Goal: Information Seeking & Learning: Learn about a topic

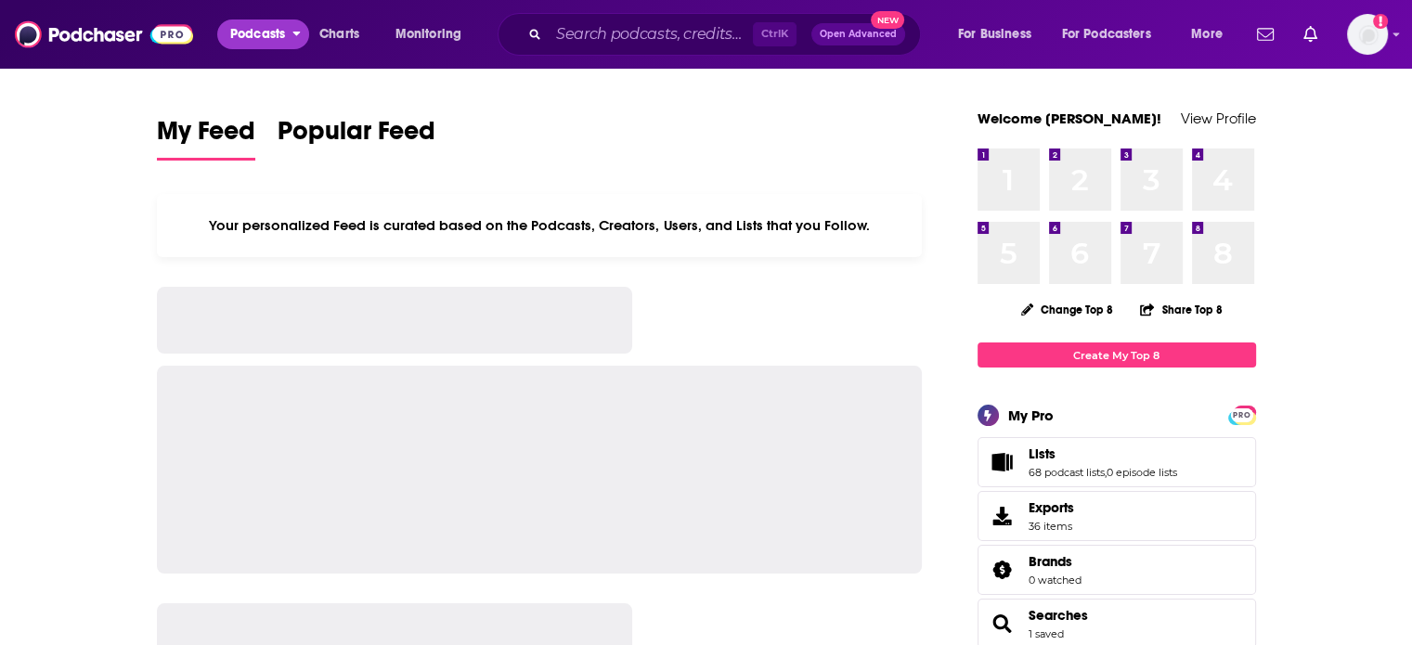
click at [254, 32] on span "Podcasts" at bounding box center [257, 34] width 55 height 26
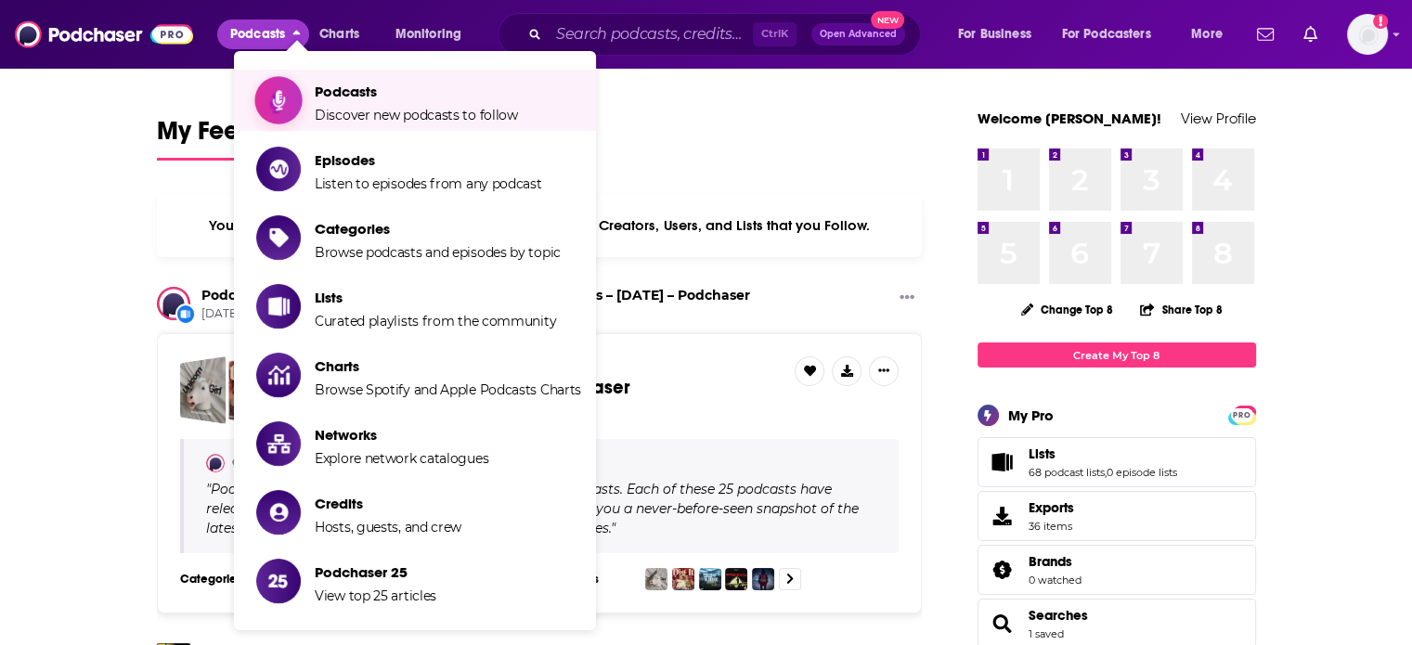
click at [288, 100] on icon "Show item sub-menu" at bounding box center [278, 100] width 23 height 24
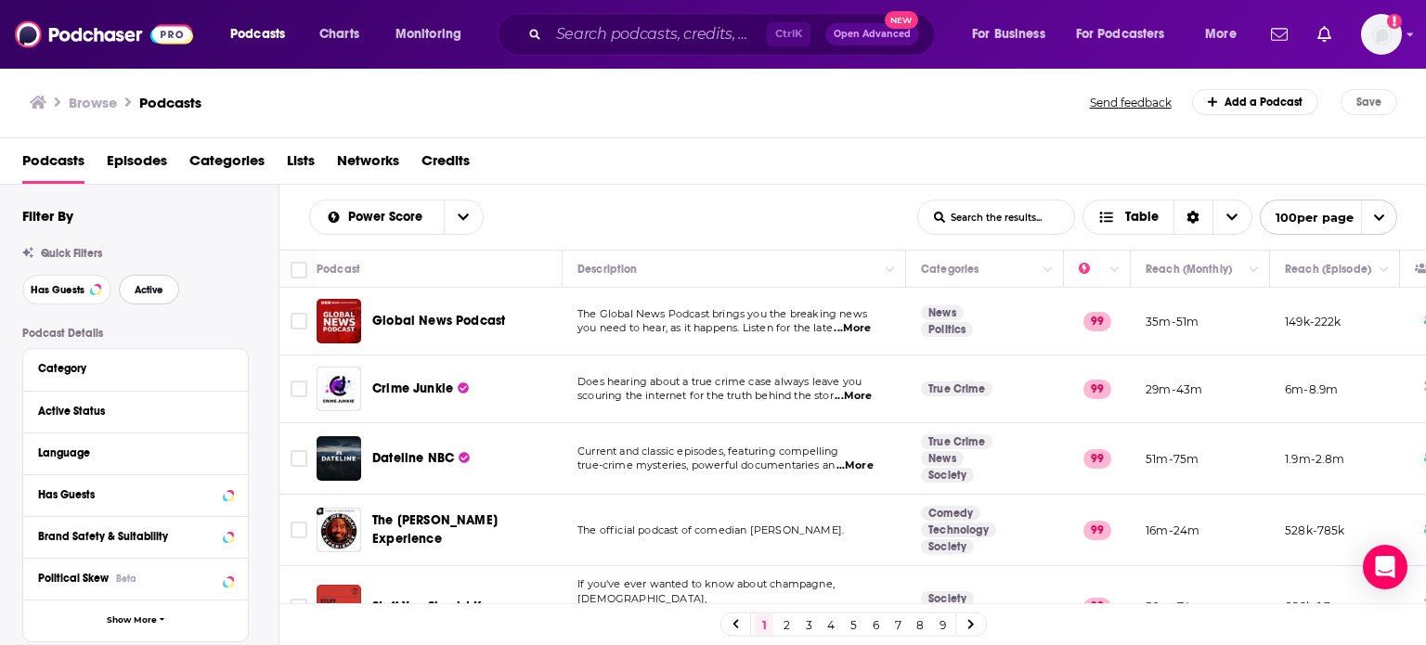
click at [146, 292] on span "Active" at bounding box center [149, 290] width 29 height 10
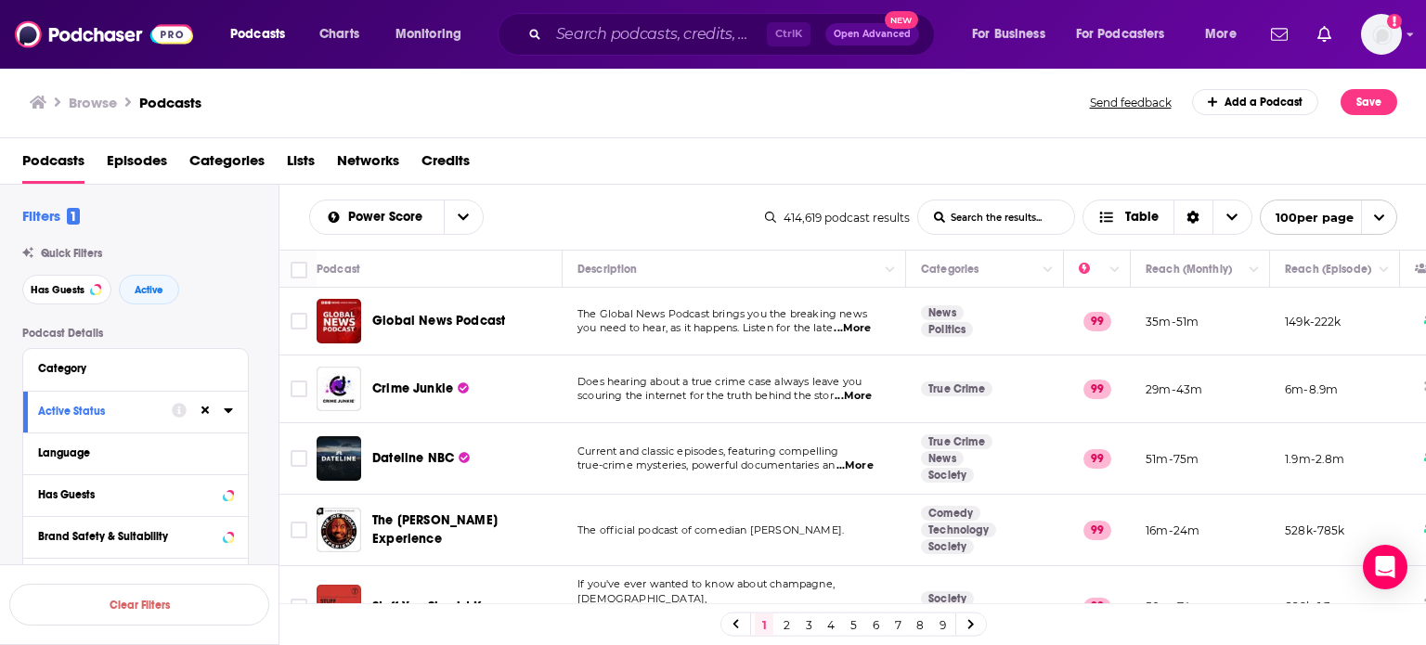
click at [258, 320] on div "Filters 1 Quick Filters Has Guests Active Podcast Details Category Active Statu…" at bounding box center [150, 611] width 256 height 809
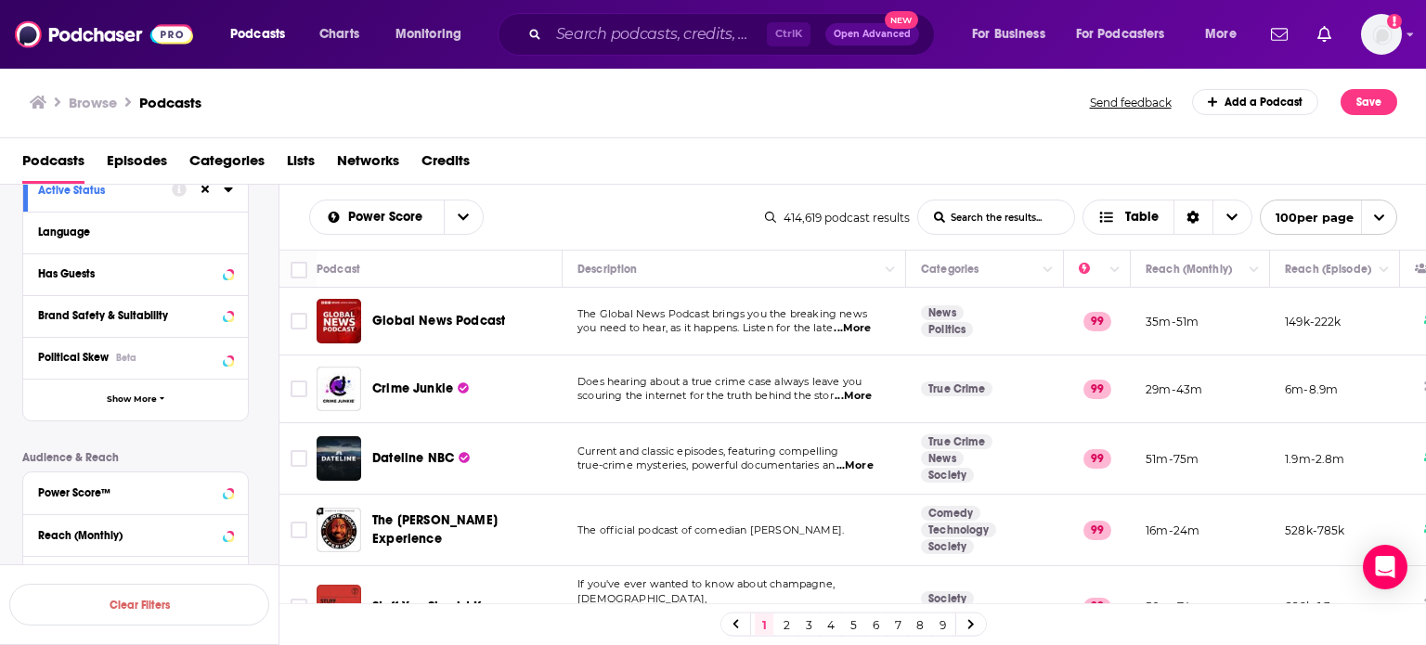
scroll to position [223, 0]
click at [225, 493] on icon at bounding box center [228, 490] width 9 height 15
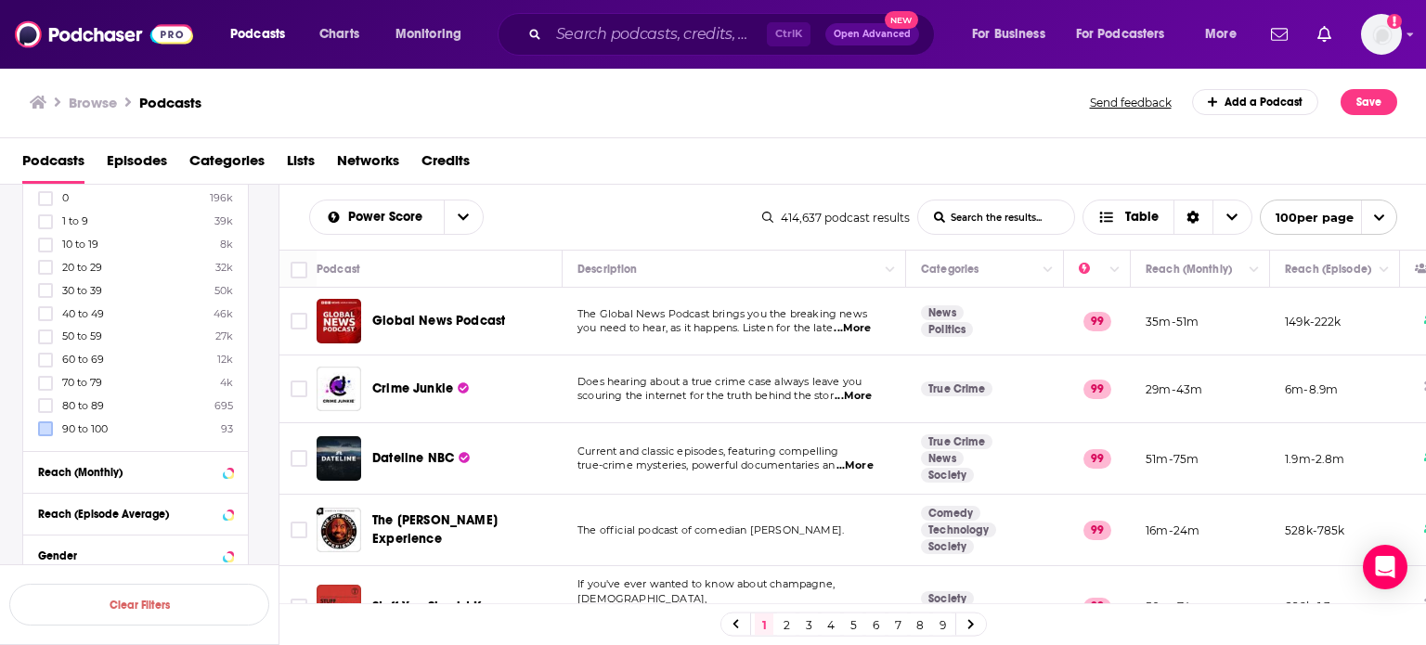
scroll to position [739, 0]
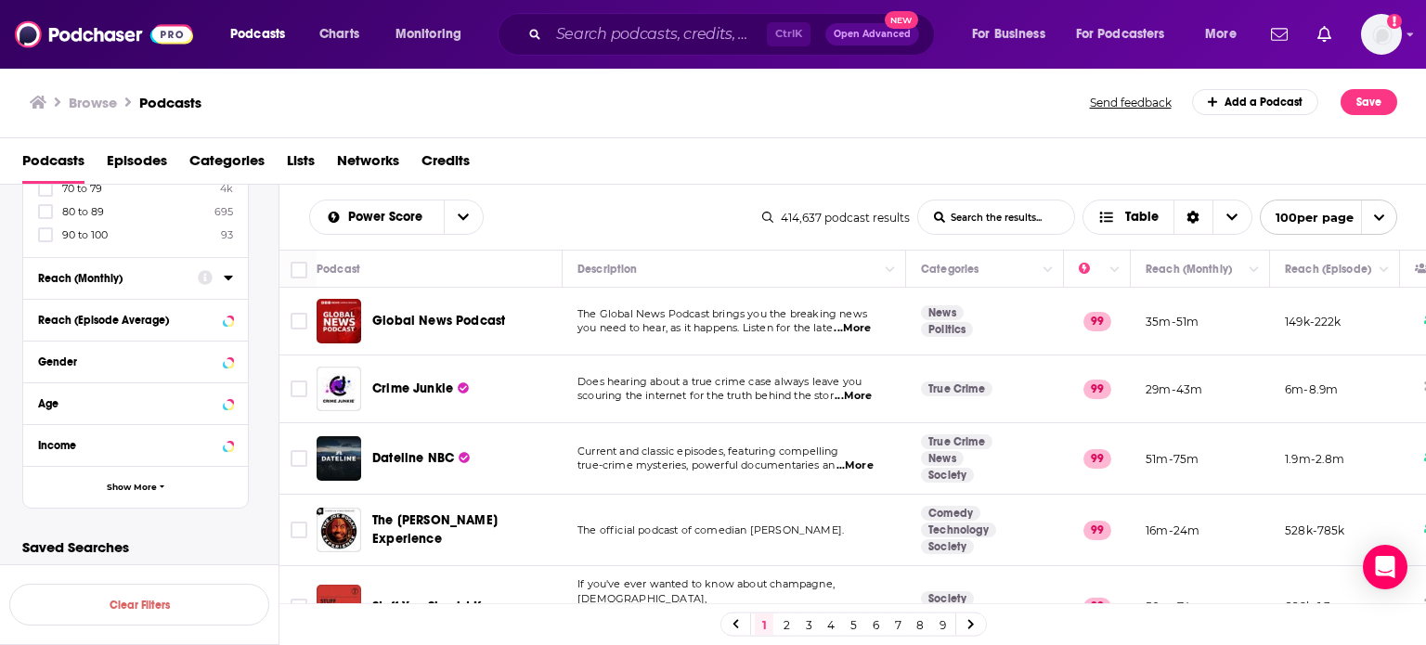
click at [226, 281] on icon at bounding box center [228, 277] width 9 height 15
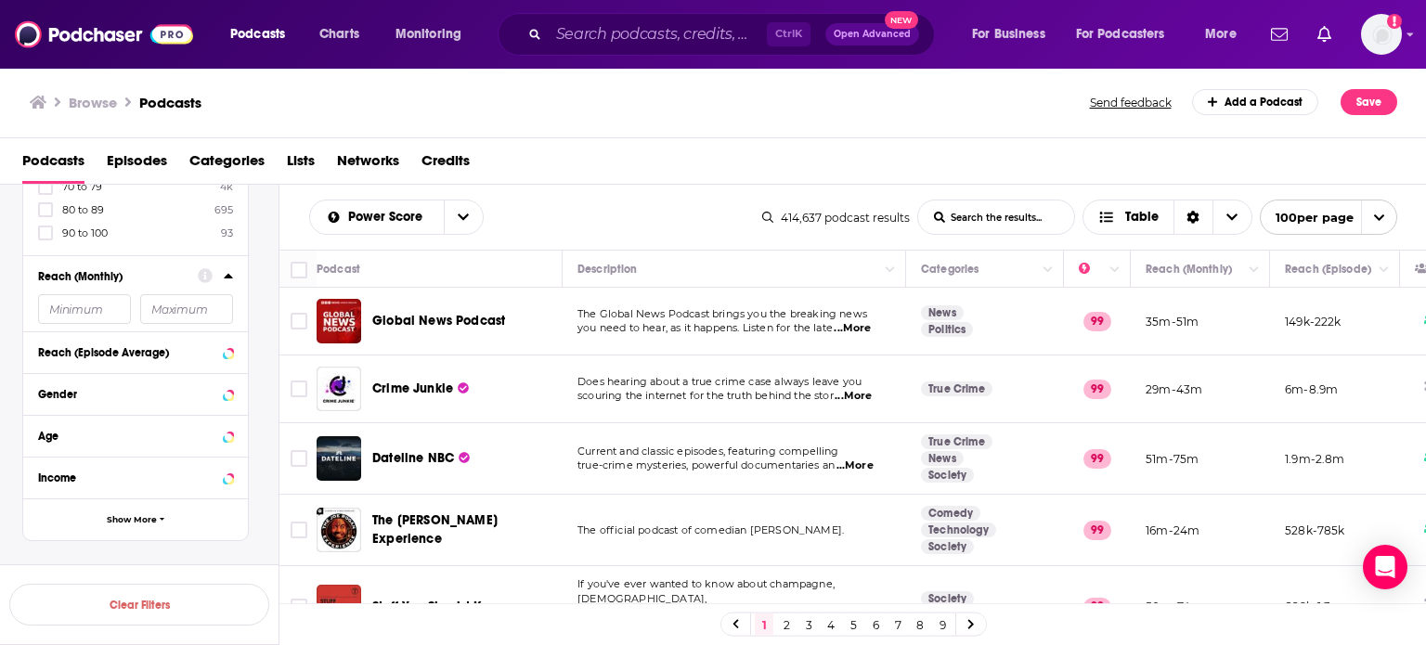
click at [75, 308] on input "number" at bounding box center [84, 309] width 93 height 30
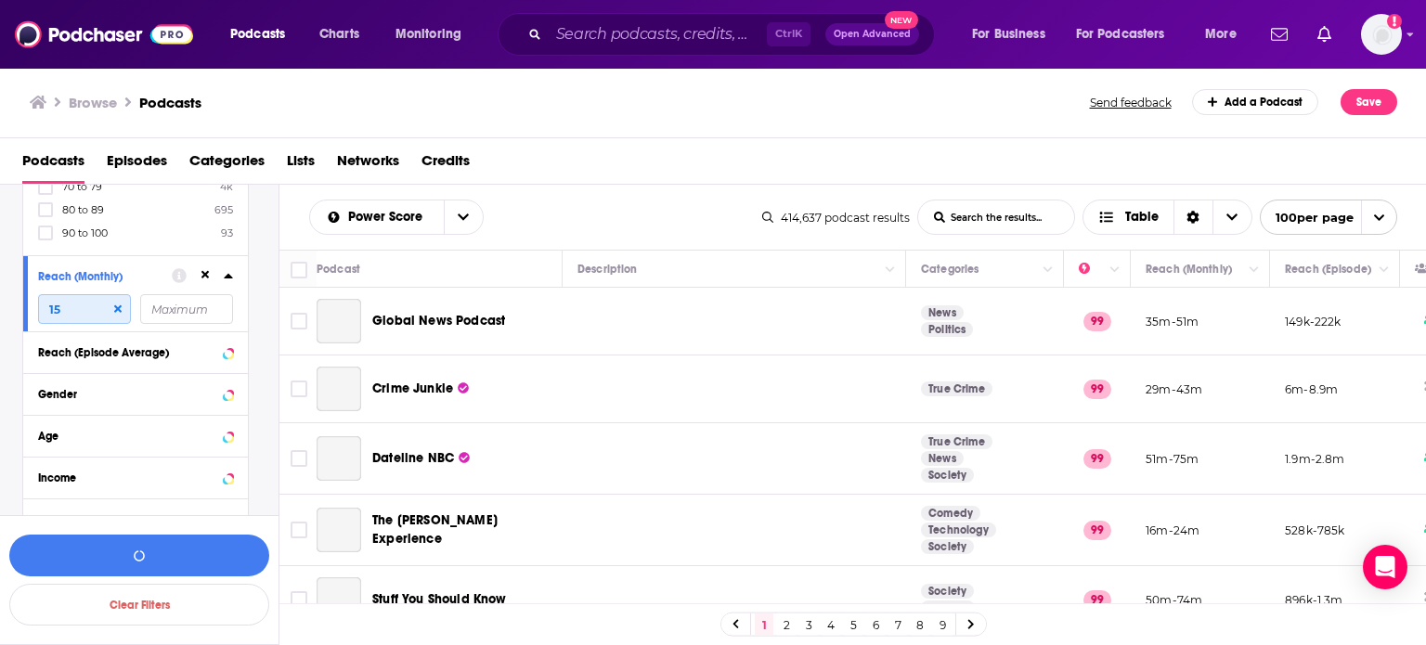
type input "1"
type input "150000"
type input "200000"
click at [201, 278] on icon at bounding box center [205, 275] width 8 height 8
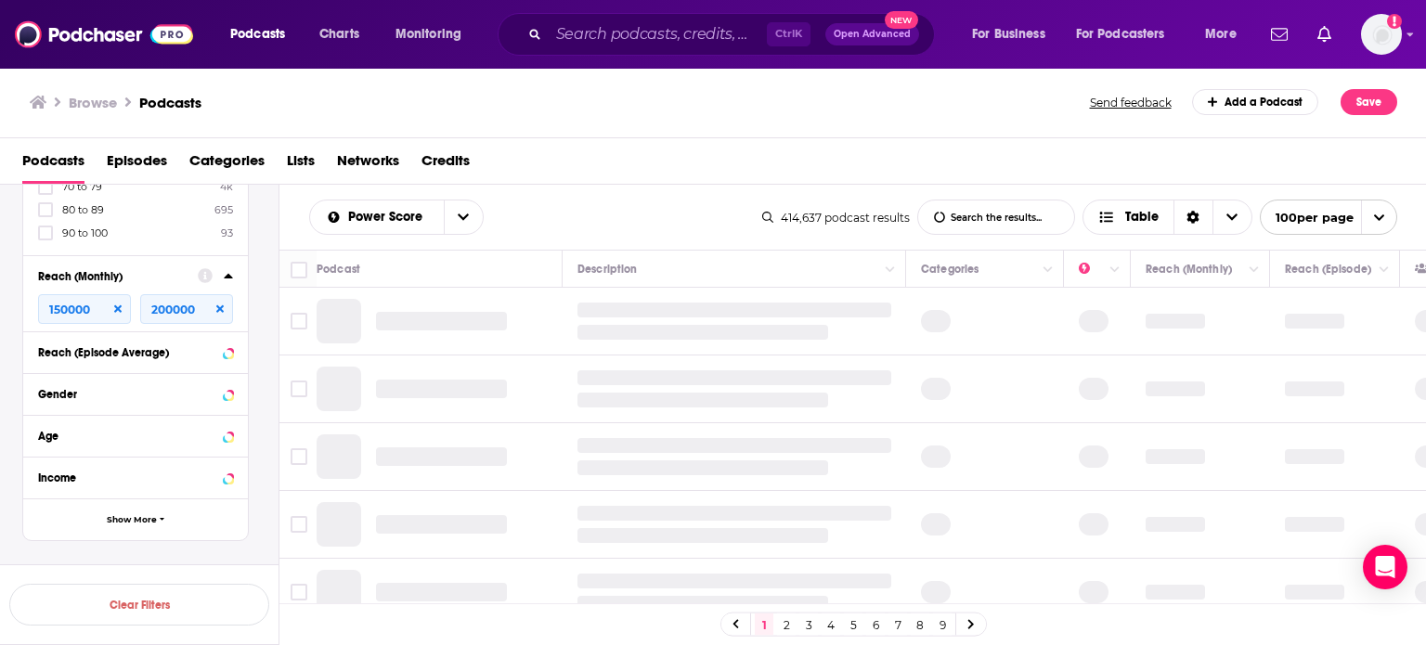
click at [221, 309] on icon at bounding box center [219, 308] width 7 height 7
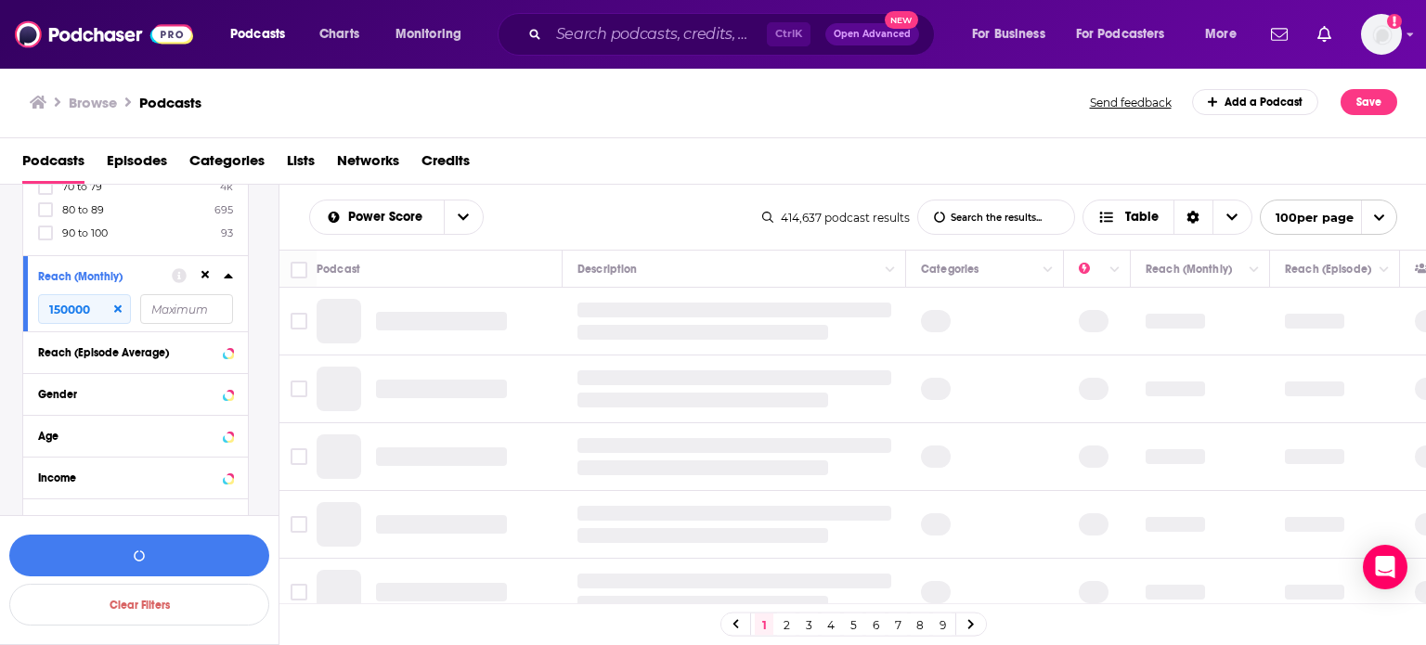
click at [114, 311] on icon at bounding box center [117, 309] width 7 height 11
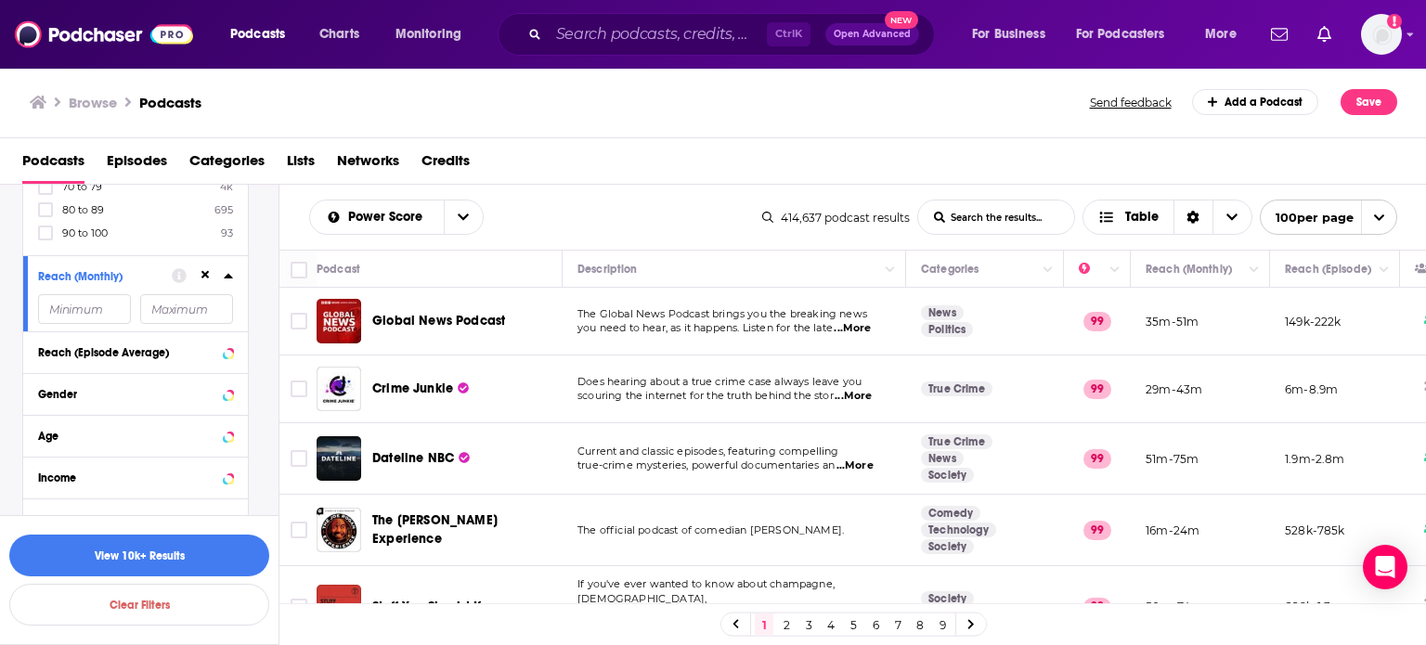
click at [254, 233] on div "Podcast Details Category Active Status Language Has Guests Brand Safety & Suita…" at bounding box center [150, 64] width 256 height 953
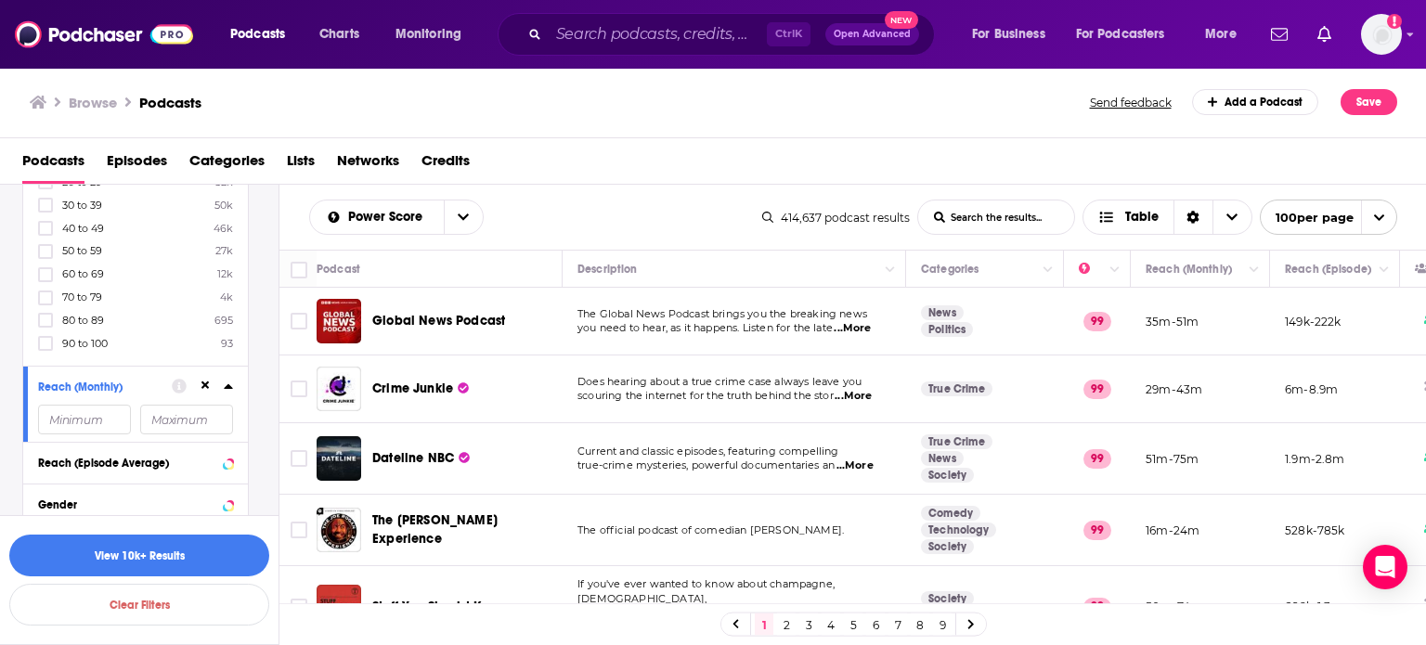
scroll to position [665, 0]
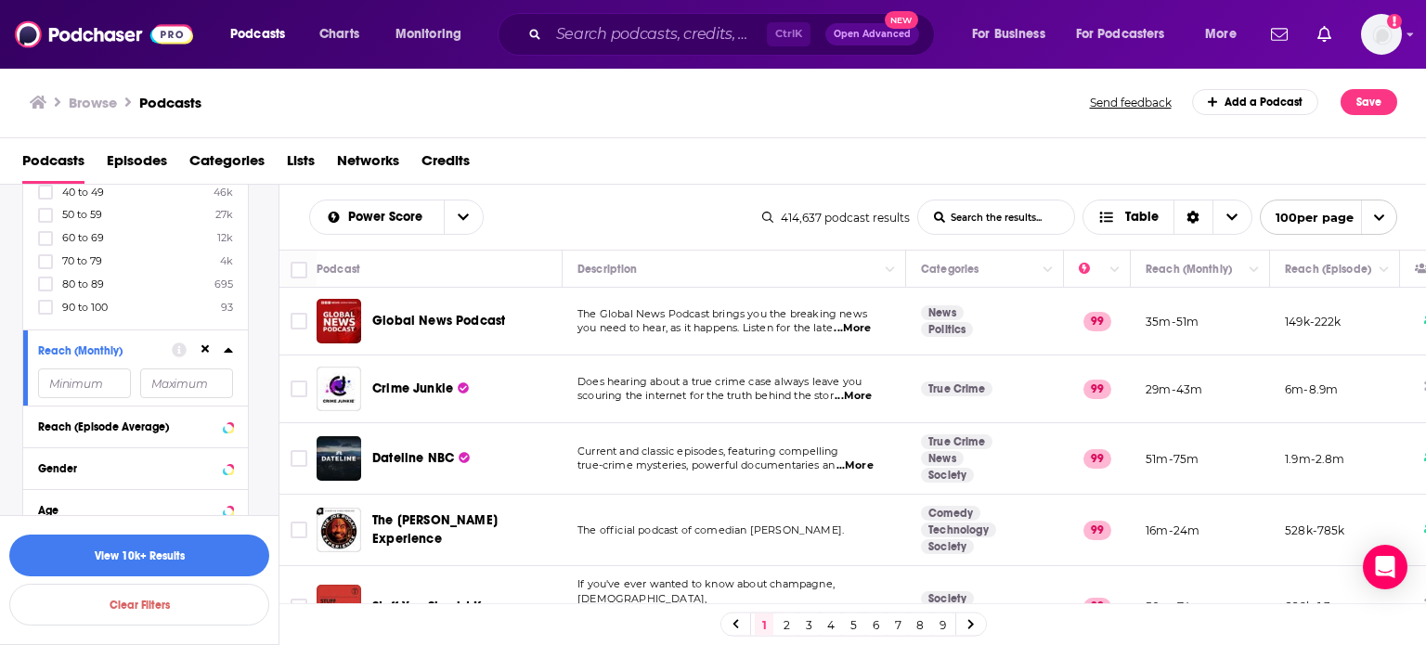
click at [78, 369] on input "number" at bounding box center [84, 384] width 93 height 30
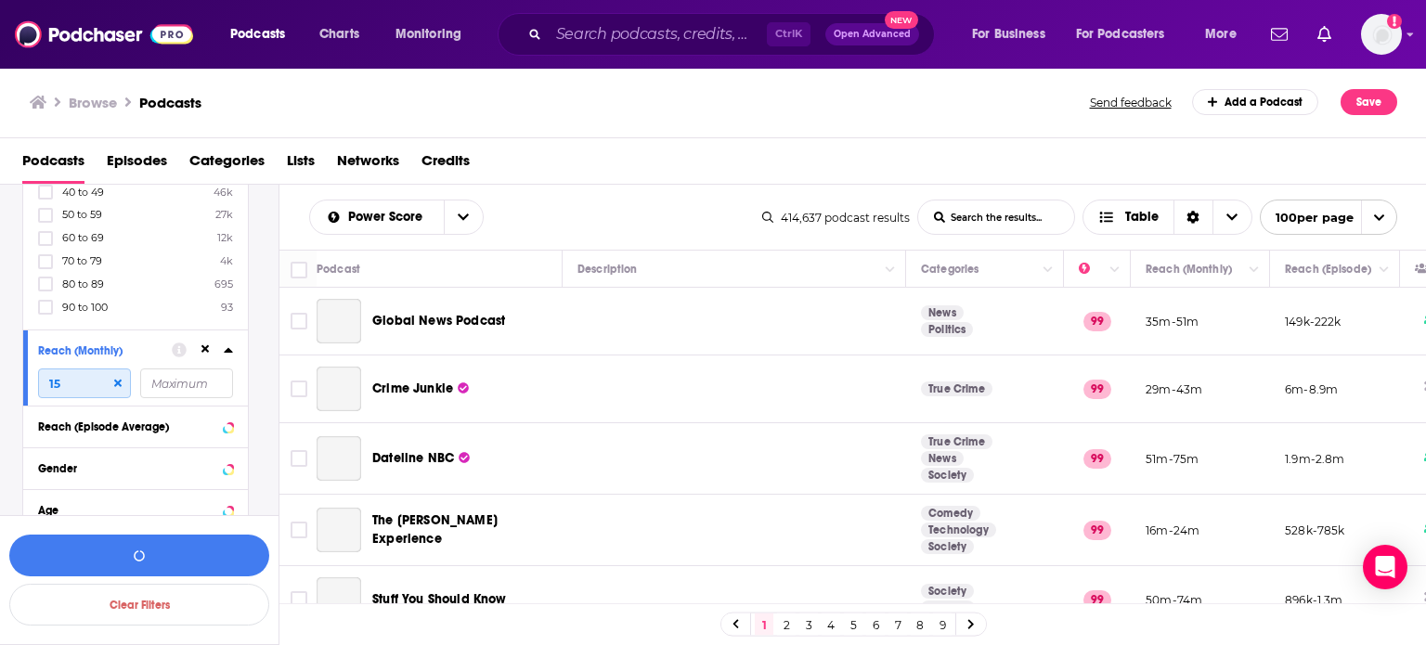
type input "1"
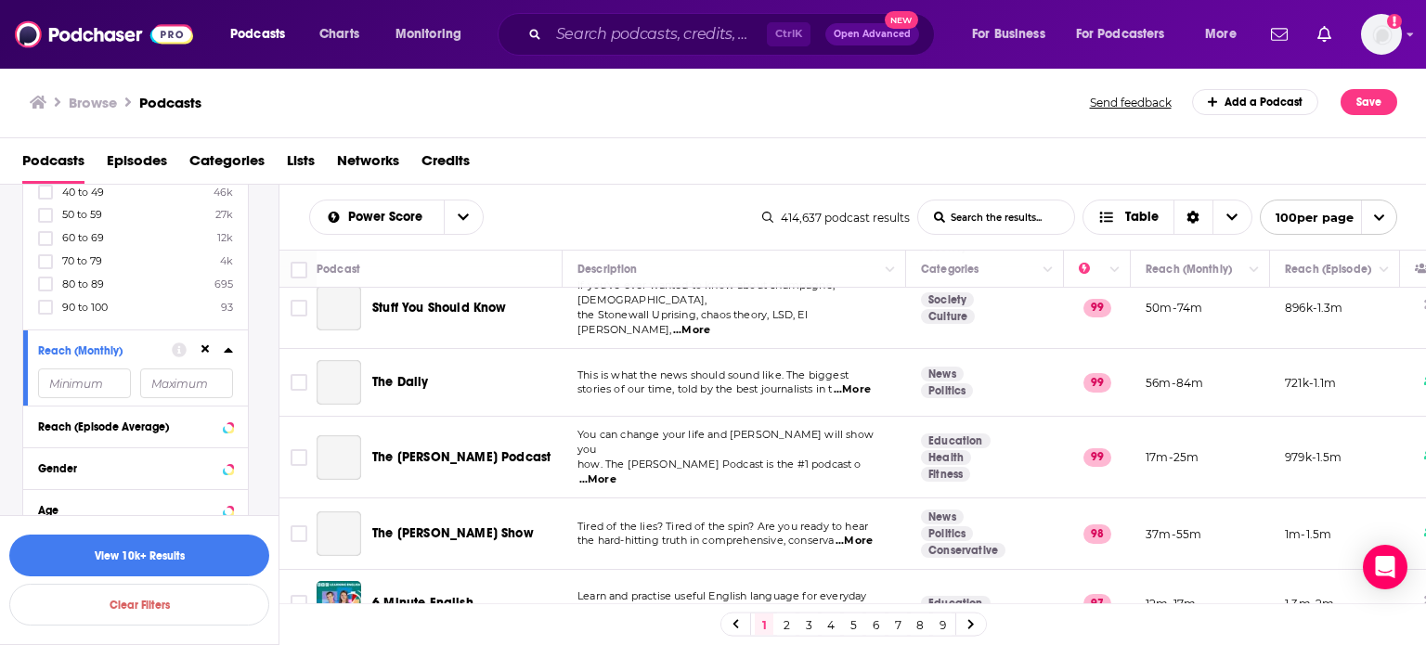
scroll to position [598, 0]
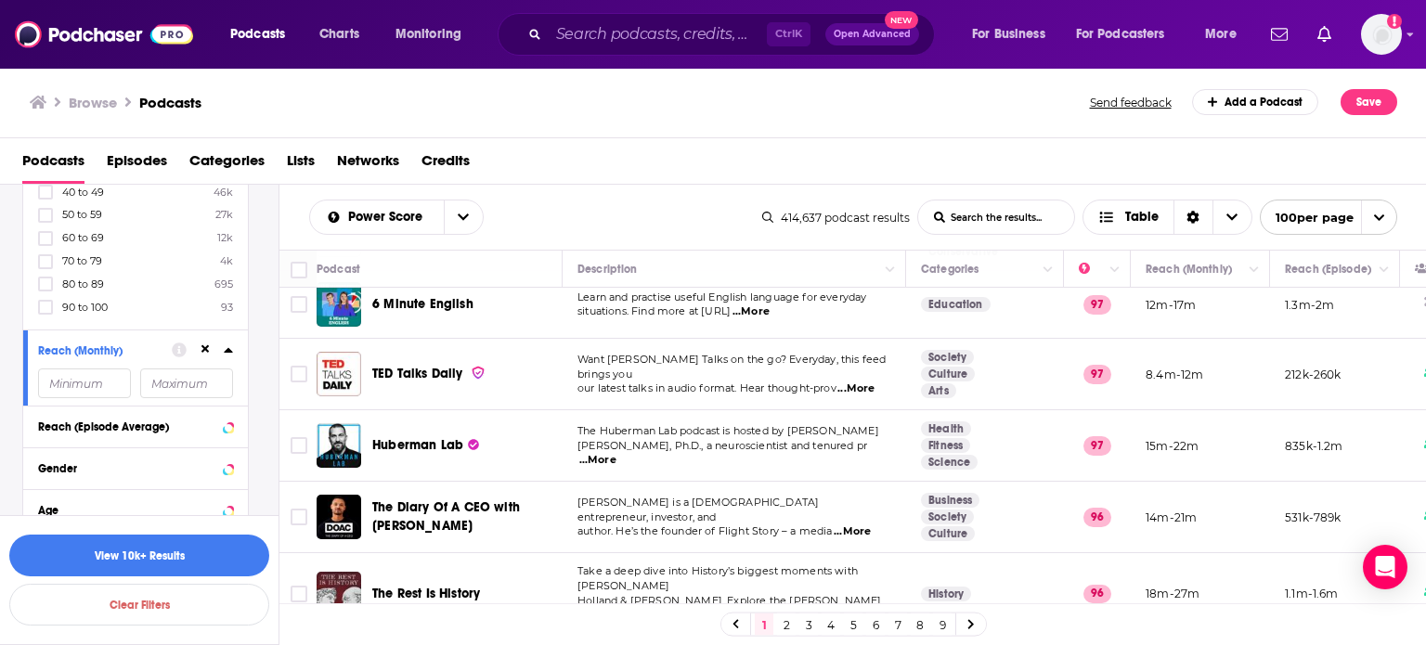
click at [84, 386] on input "number" at bounding box center [84, 384] width 93 height 30
type input "2"
type input "1000000"
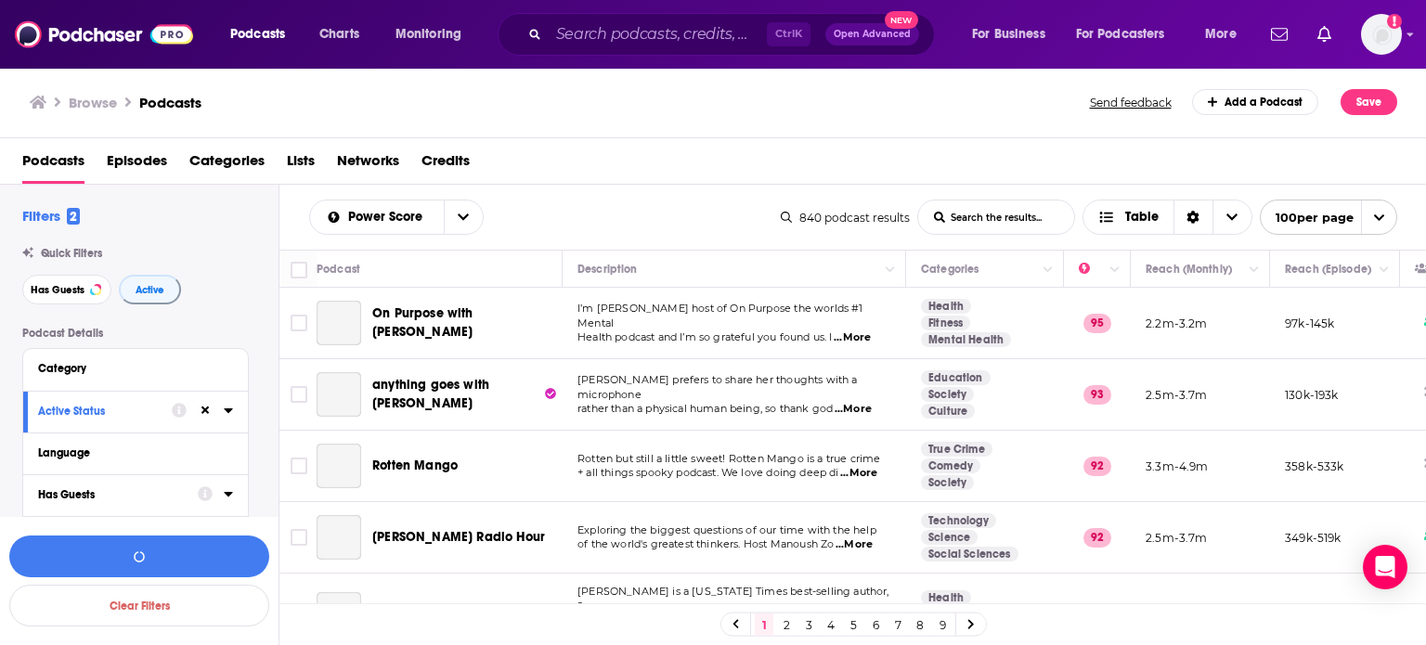
scroll to position [446, 0]
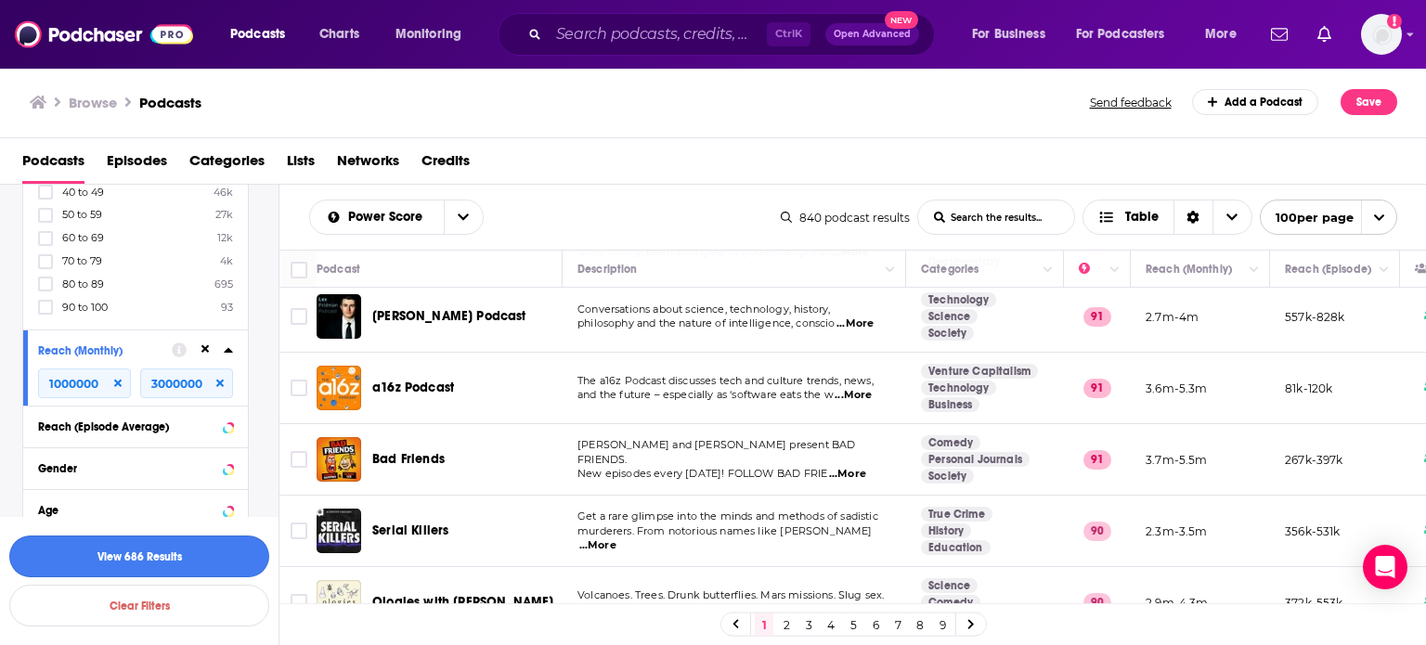
type input "3000000"
click at [166, 555] on button "View 686 Results" at bounding box center [139, 557] width 260 height 42
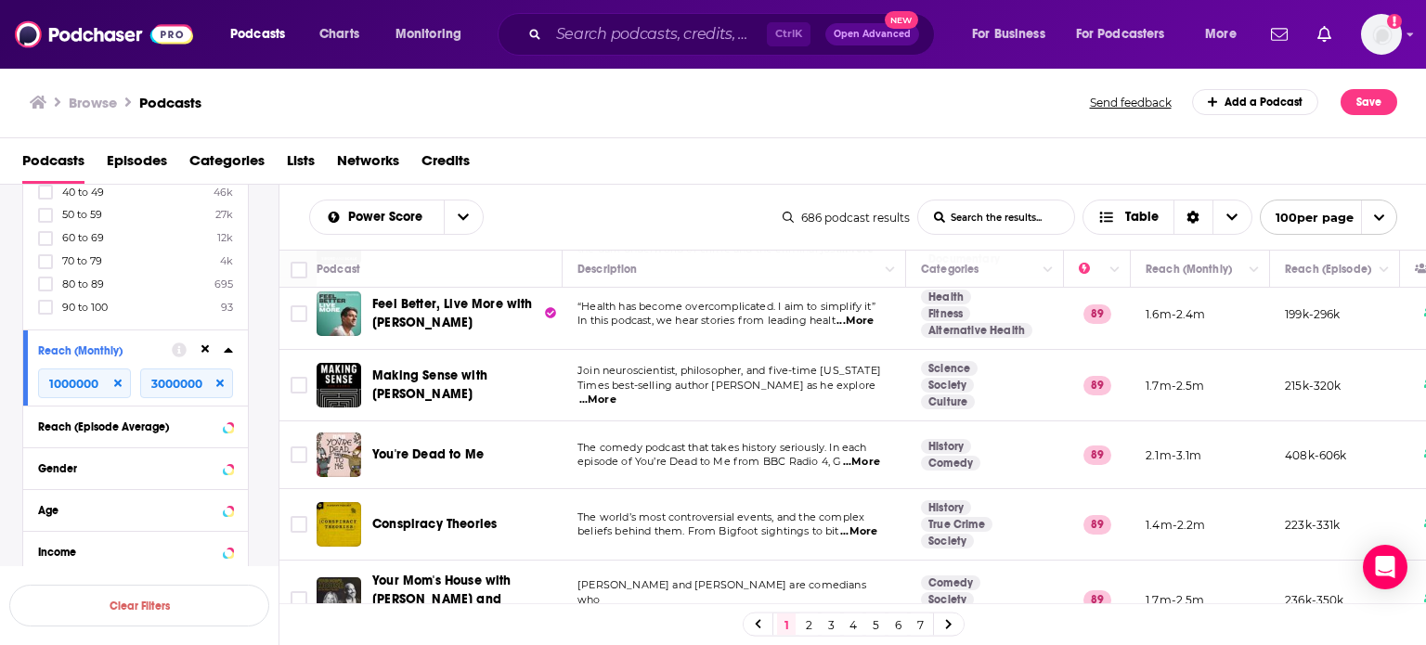
click at [656, 379] on span "Times best-selling author [PERSON_NAME] as he explore" at bounding box center [726, 385] width 298 height 13
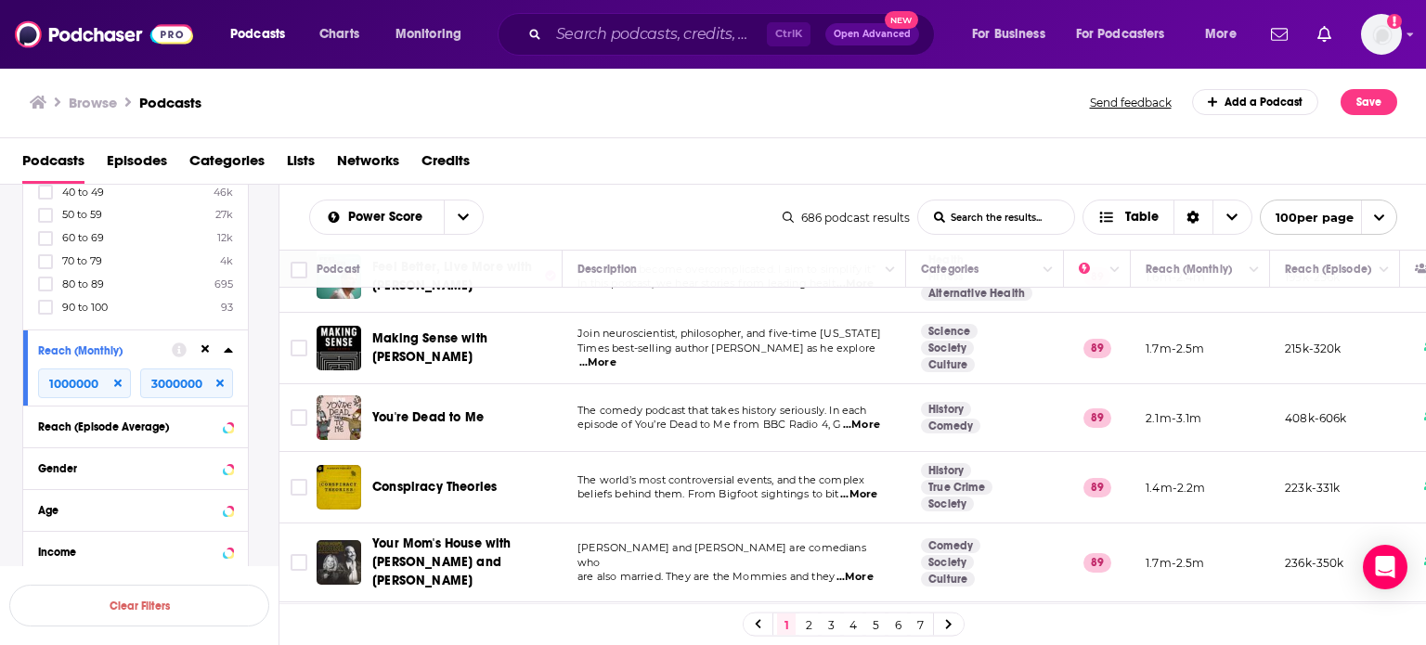
click at [696, 386] on td "The comedy podcast that takes history seriously. In each episode of You’re Dead…" at bounding box center [734, 418] width 343 height 68
click at [757, 366] on td "Join neuroscientist, philosopher, and five-time New York Times best-selling aut…" at bounding box center [734, 348] width 343 height 71
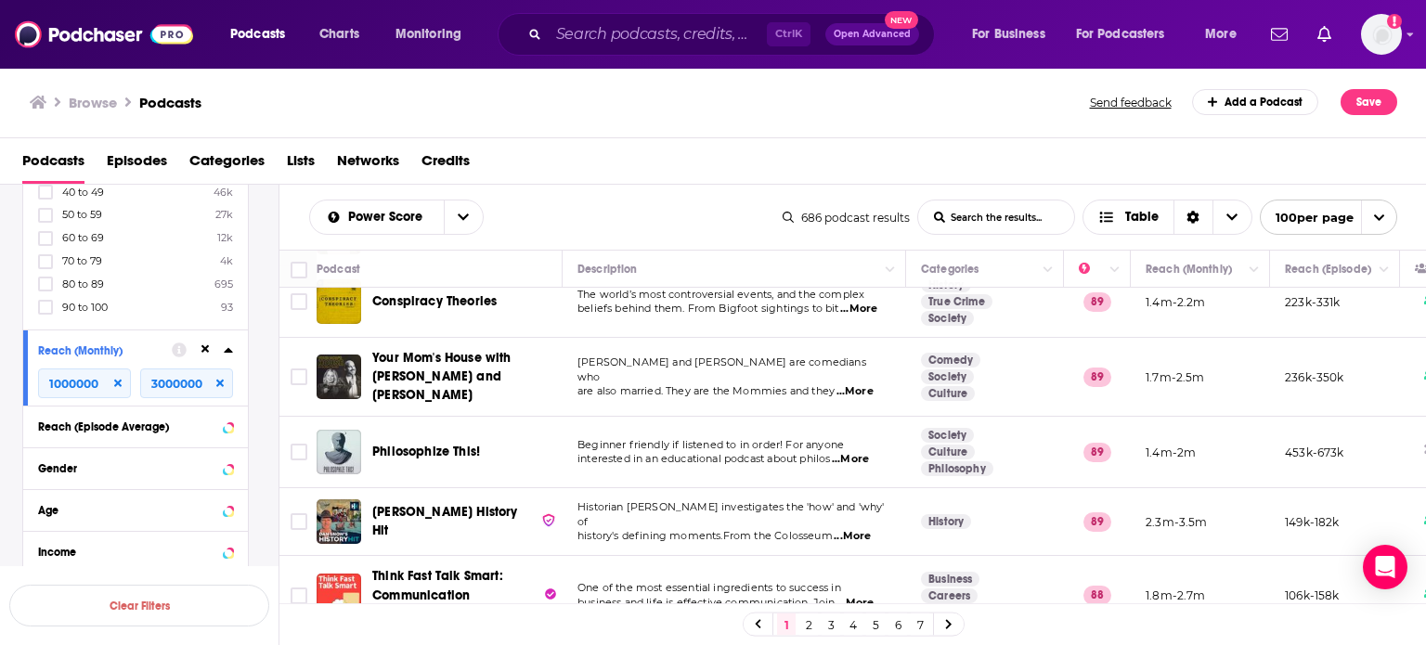
scroll to position [631, 0]
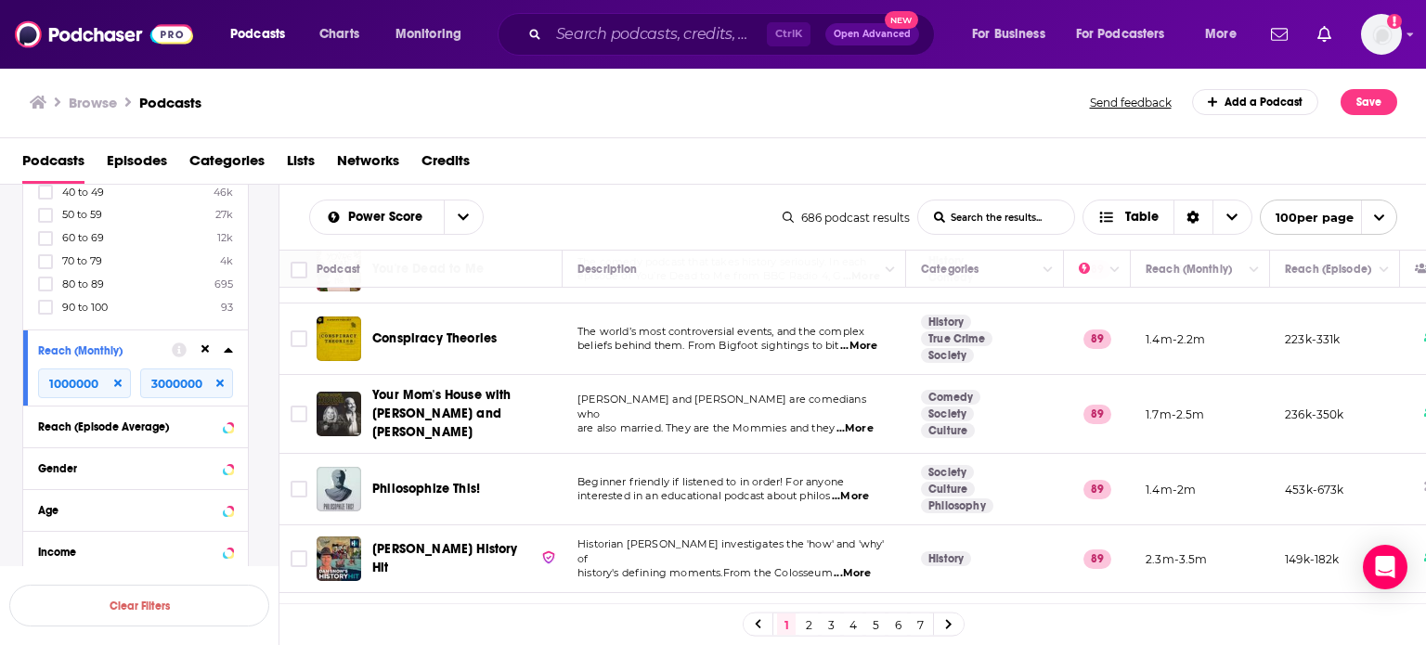
click at [769, 375] on td "Christina Pazsitzky and Tom Segura are comedians who are also married. They are…" at bounding box center [734, 414] width 343 height 79
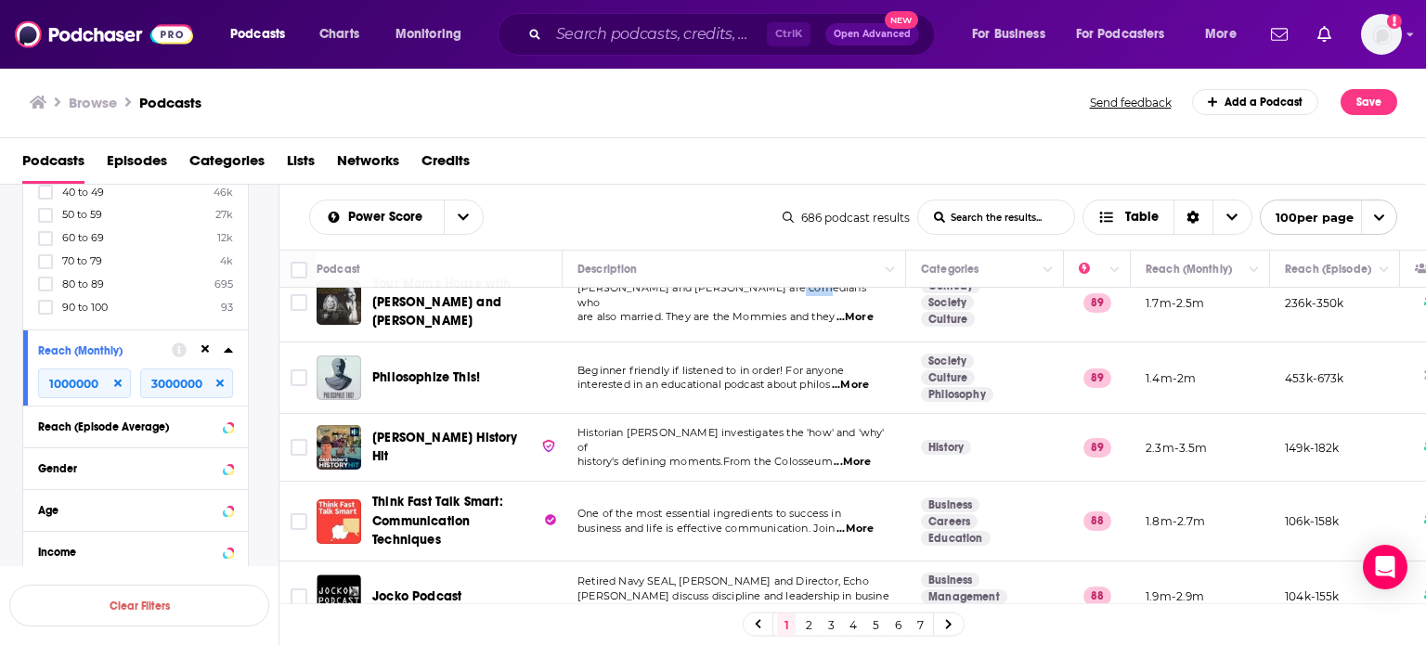
scroll to position [780, 0]
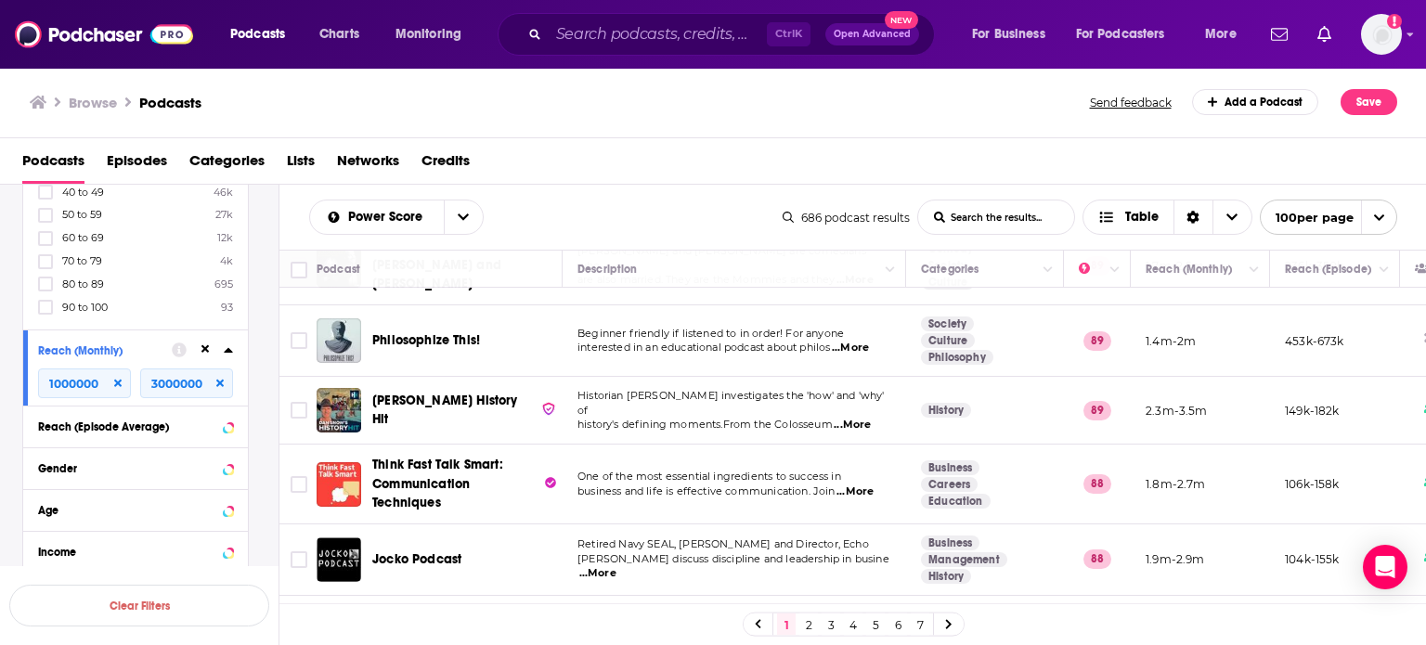
click at [769, 377] on td "Historian Dan Snow investigates the 'how' and 'why' of history's defining momen…" at bounding box center [734, 411] width 343 height 68
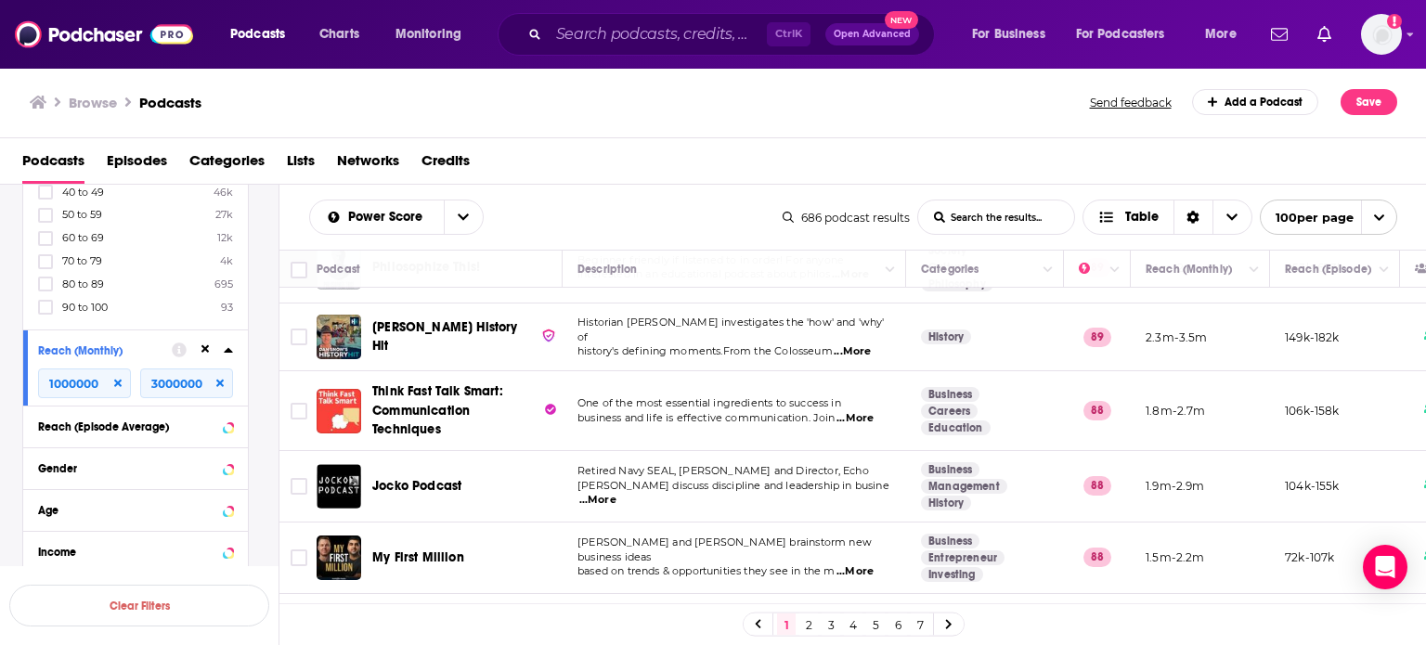
scroll to position [854, 0]
click at [703, 370] on td "One of the most essential ingredients to success in business and life is effect…" at bounding box center [734, 409] width 343 height 79
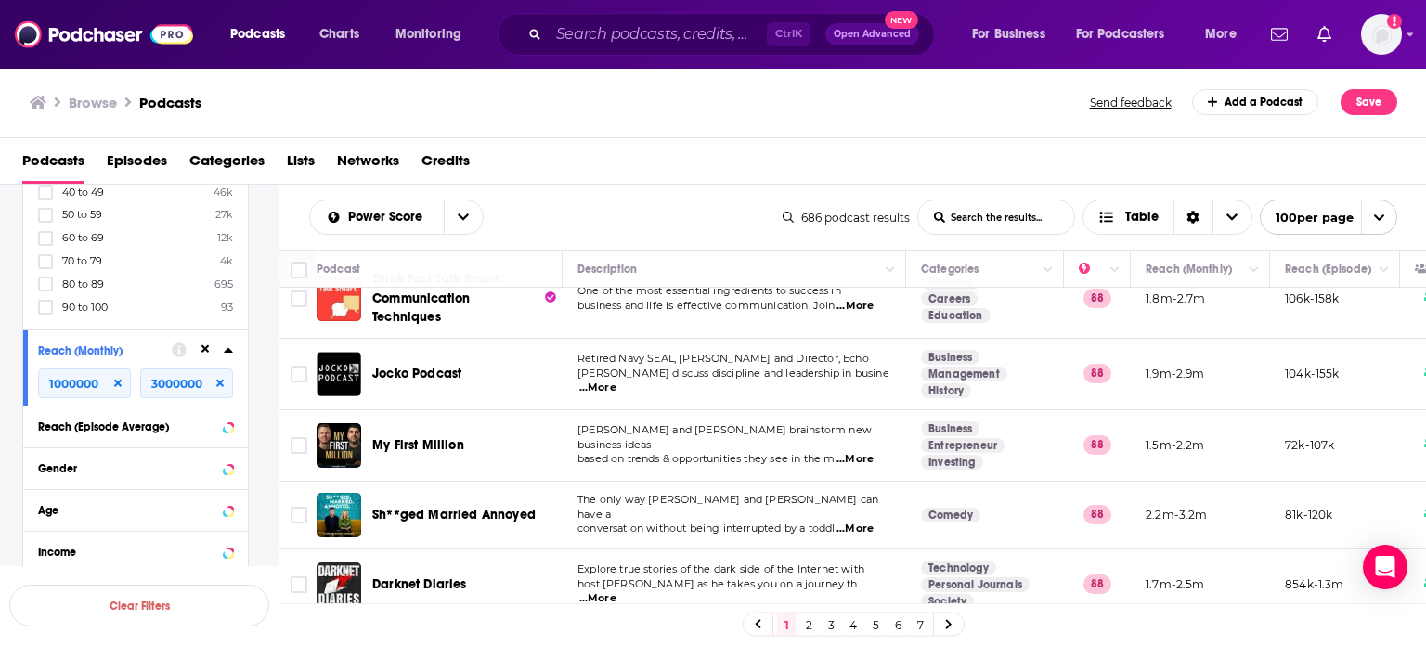
click at [703, 367] on span "Charles discuss discipline and leadership in busine" at bounding box center [733, 373] width 312 height 13
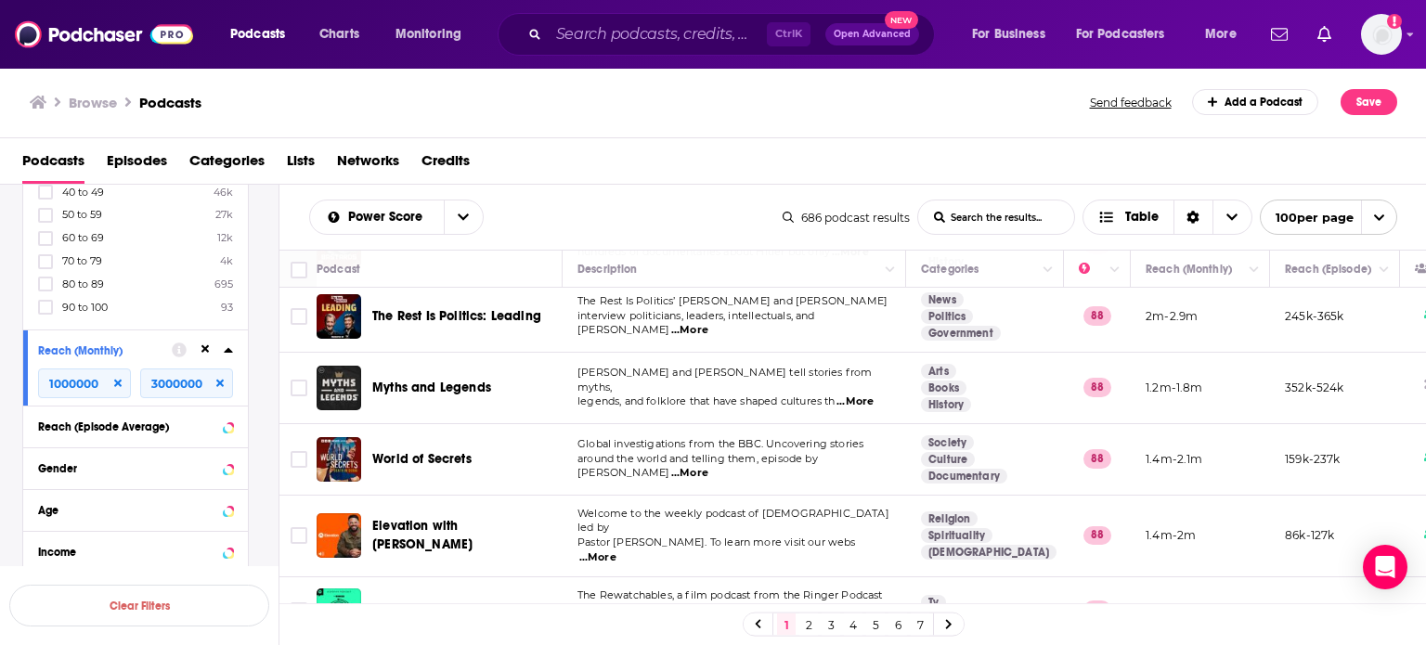
scroll to position [1485, 0]
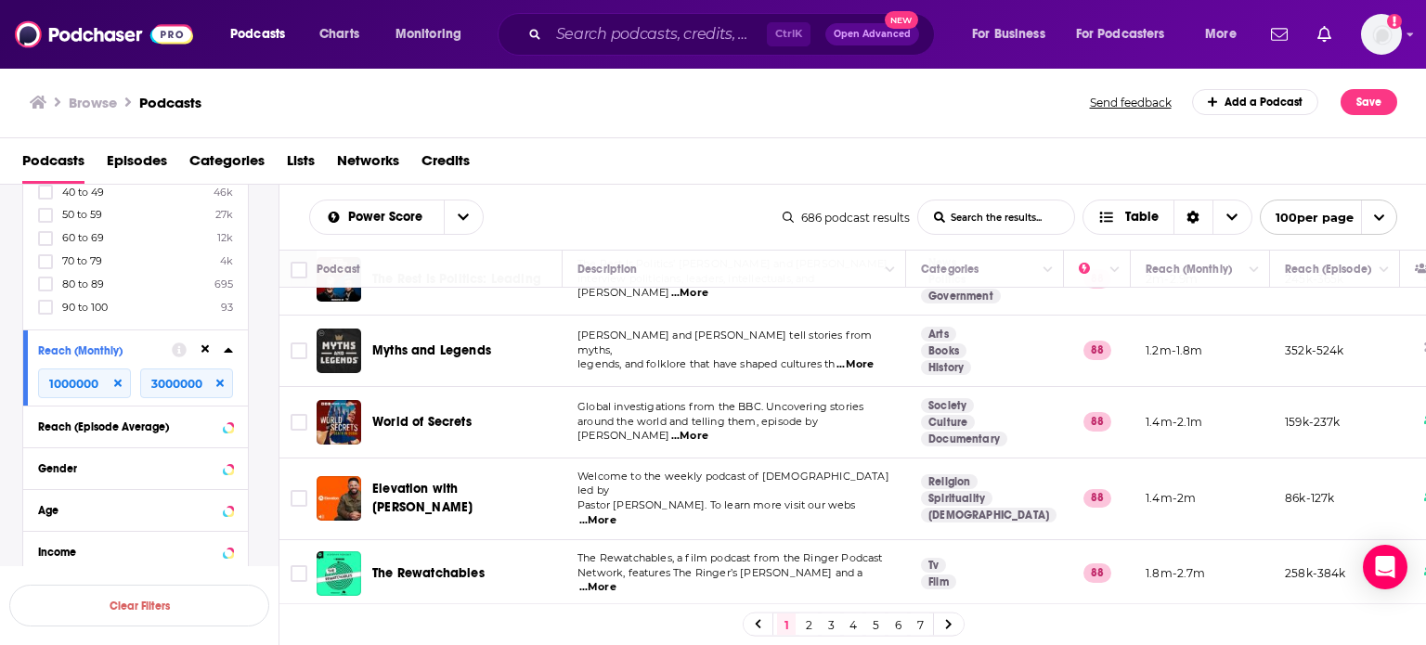
click at [912, 622] on link "7" at bounding box center [920, 625] width 19 height 22
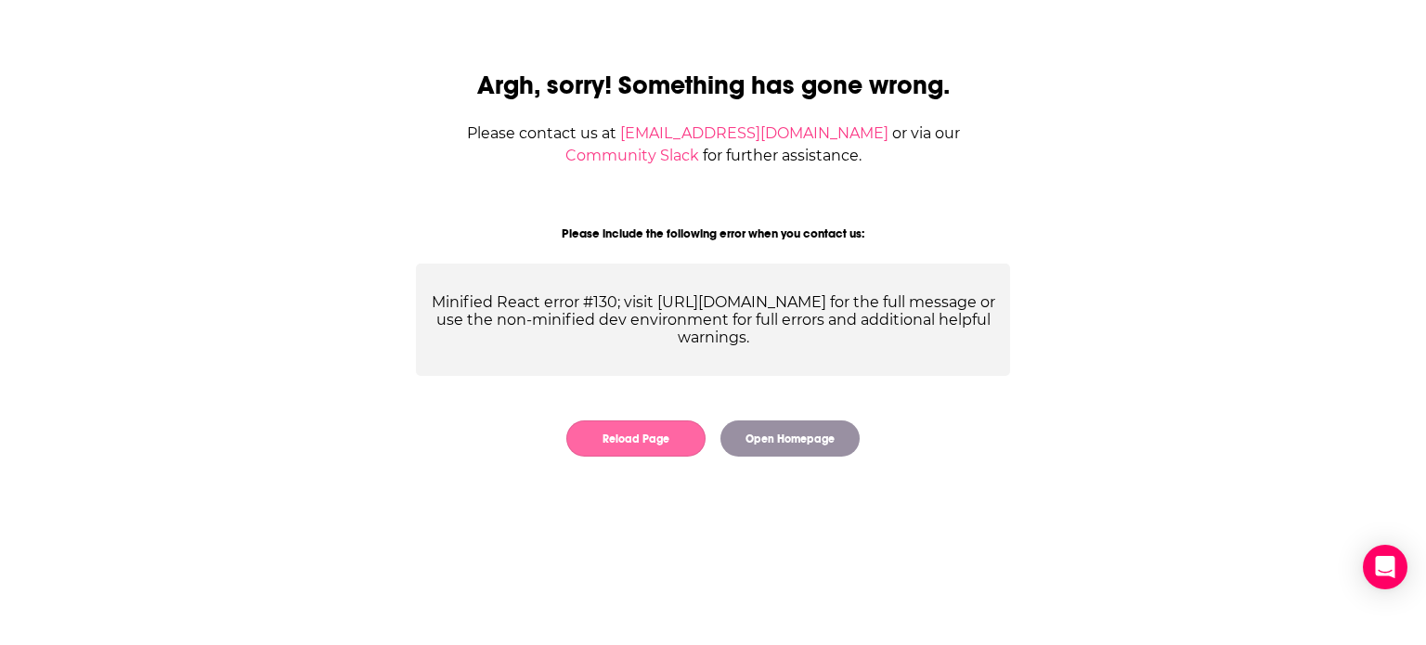
click at [640, 448] on button "Reload Page" at bounding box center [635, 438] width 139 height 36
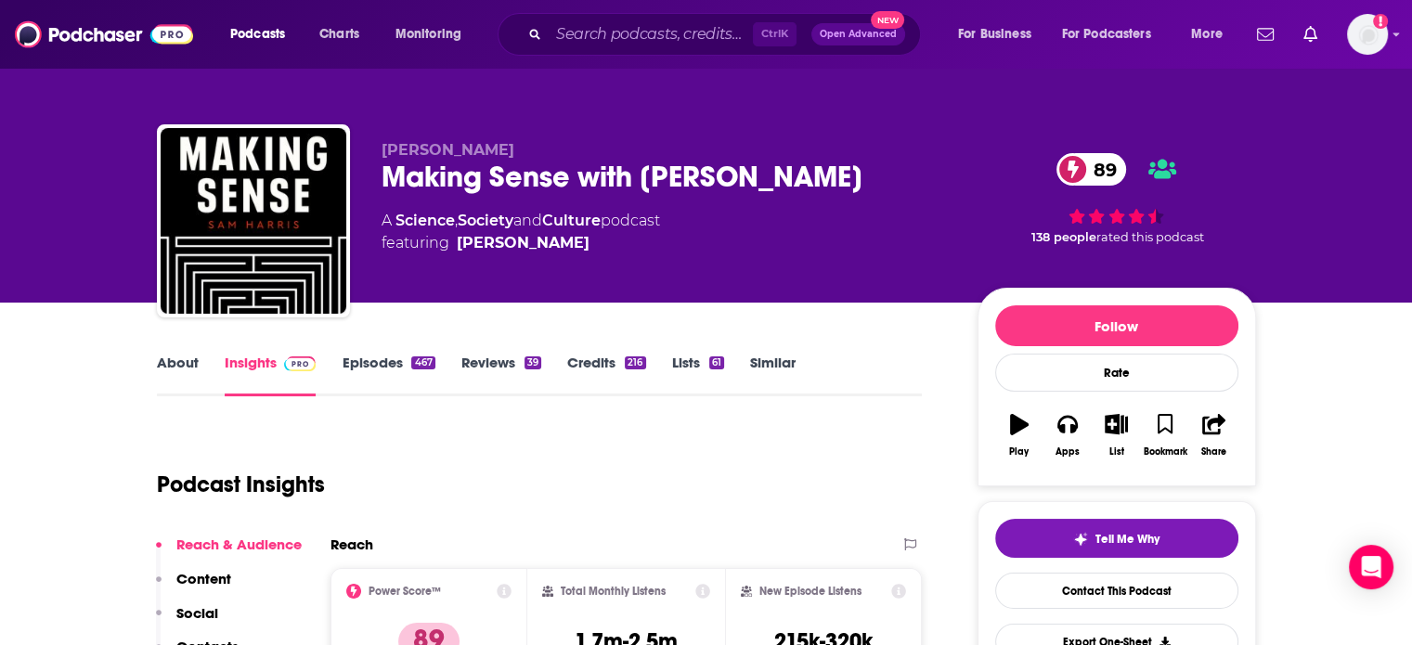
click at [172, 355] on link "About" at bounding box center [178, 375] width 42 height 43
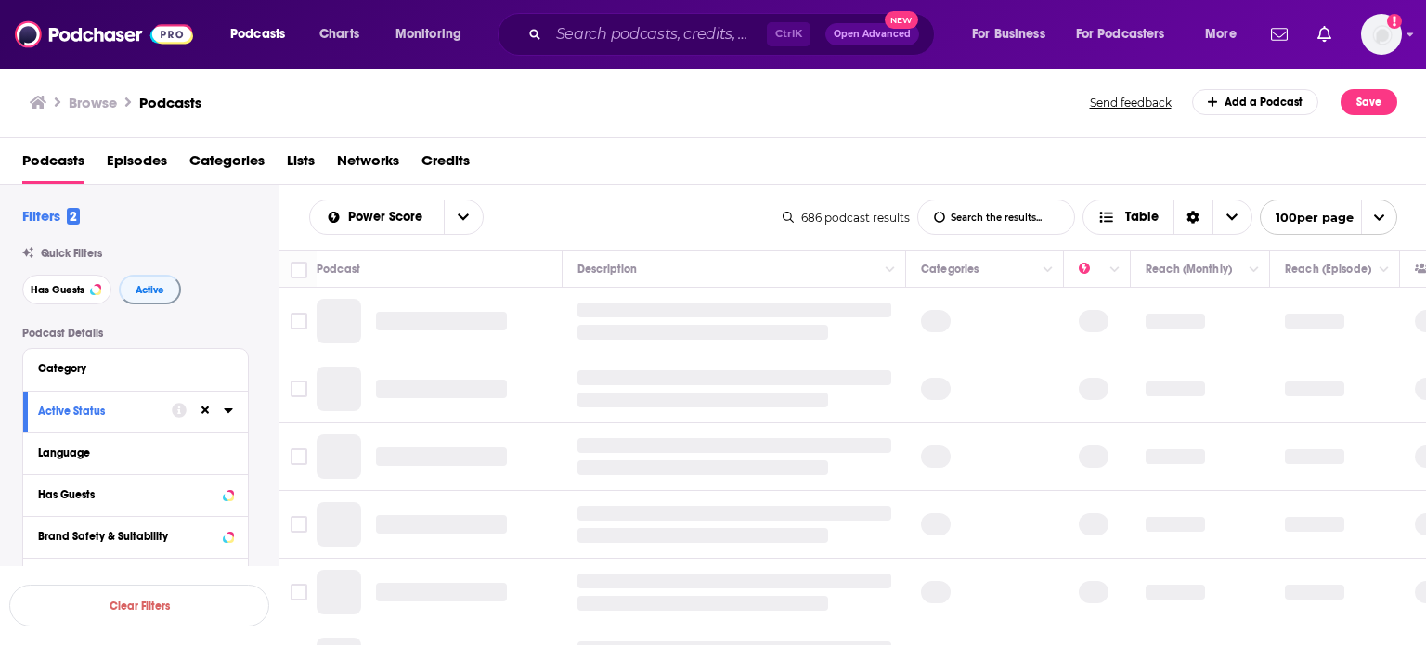
click at [671, 362] on td at bounding box center [734, 390] width 343 height 68
